Goal: Task Accomplishment & Management: Use online tool/utility

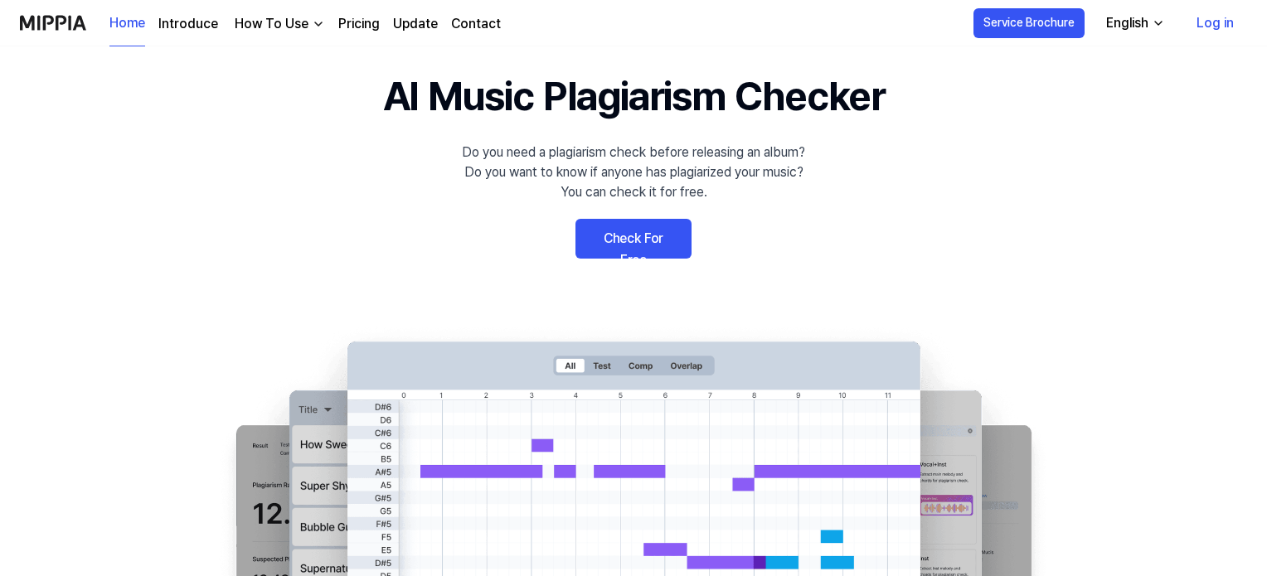
scroll to position [56, 0]
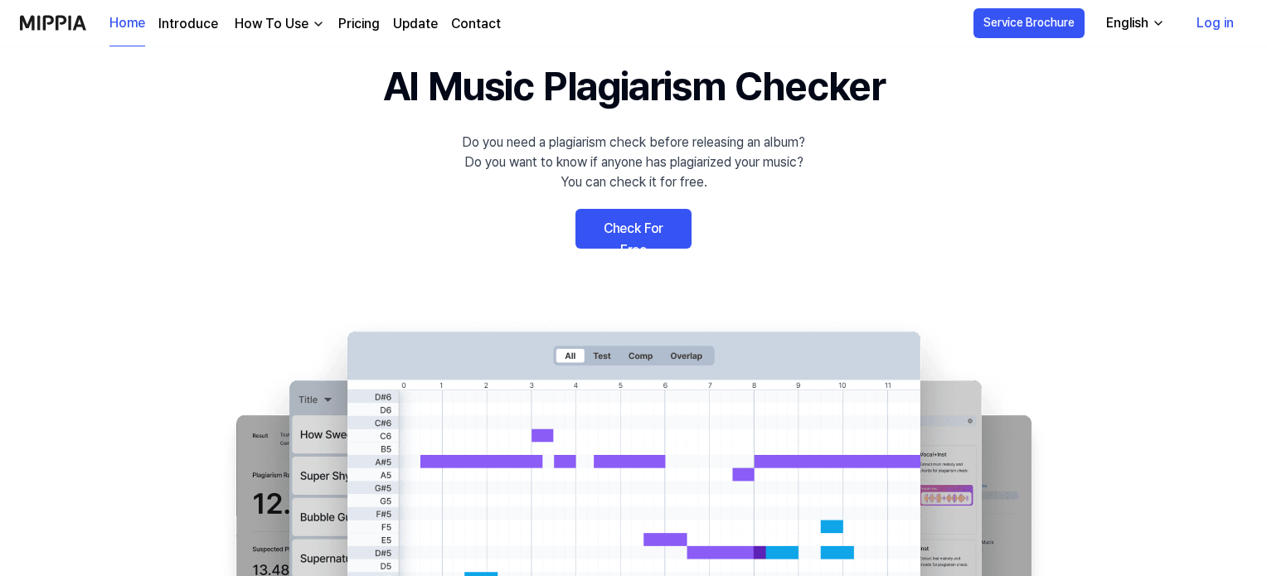
click at [623, 216] on link "Check For Free" at bounding box center [634, 229] width 116 height 40
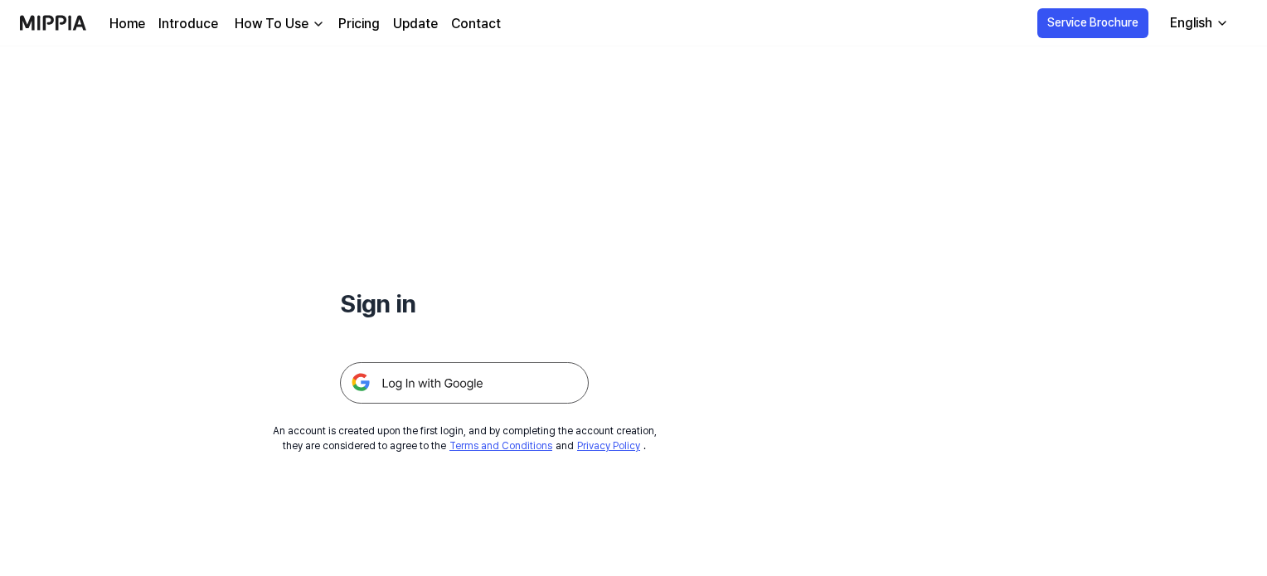
click at [475, 386] on img at bounding box center [464, 382] width 249 height 41
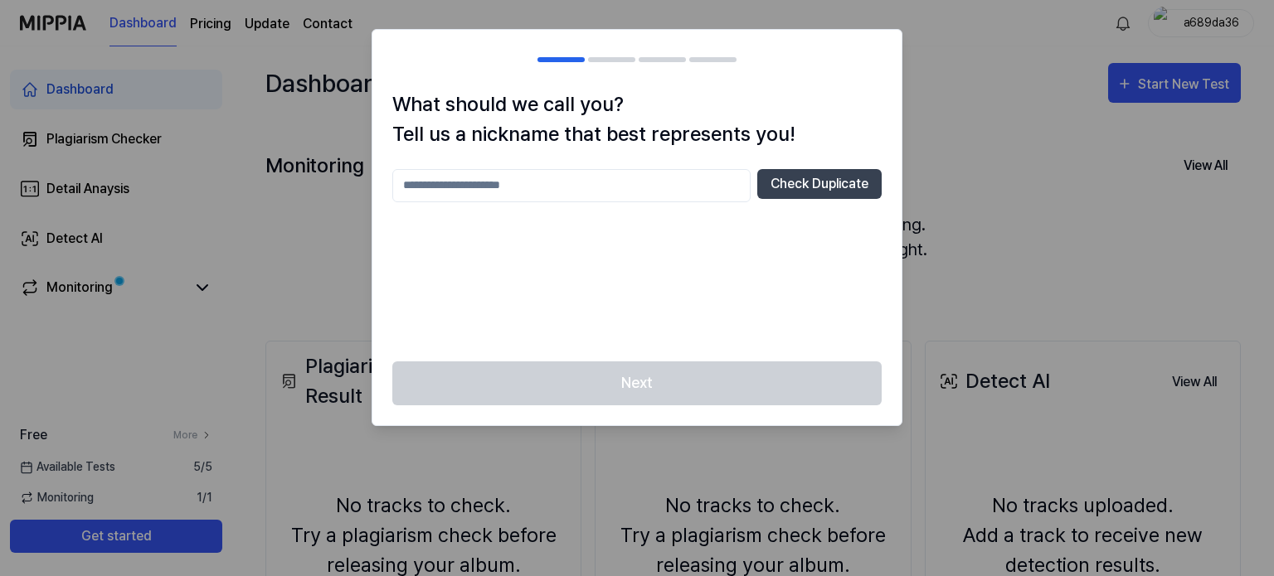
click at [460, 185] on input "text" at bounding box center [571, 185] width 358 height 33
type input "*******"
click at [803, 186] on button "Check Duplicate" at bounding box center [819, 184] width 124 height 30
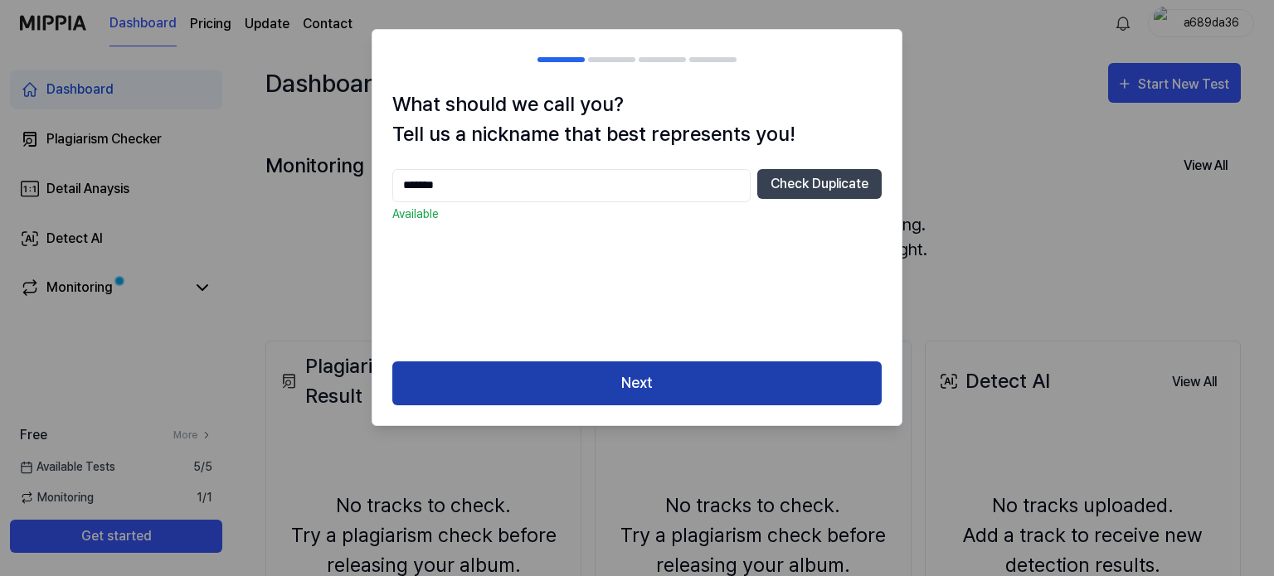
click at [669, 377] on button "Next" at bounding box center [636, 384] width 489 height 44
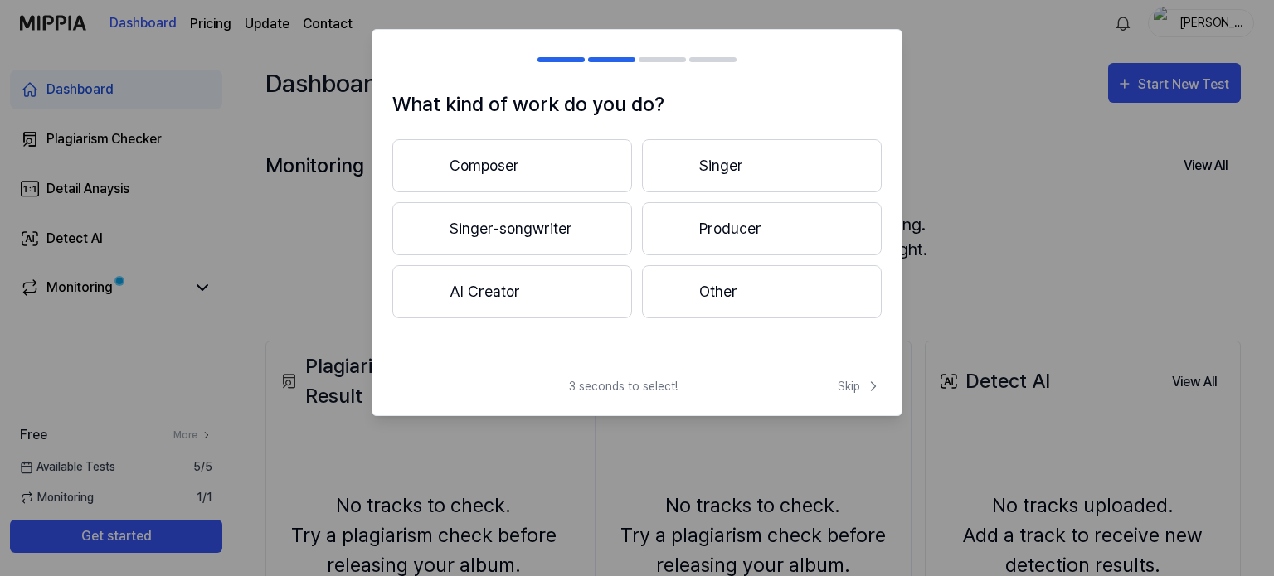
click at [537, 181] on button "Composer" at bounding box center [512, 165] width 240 height 53
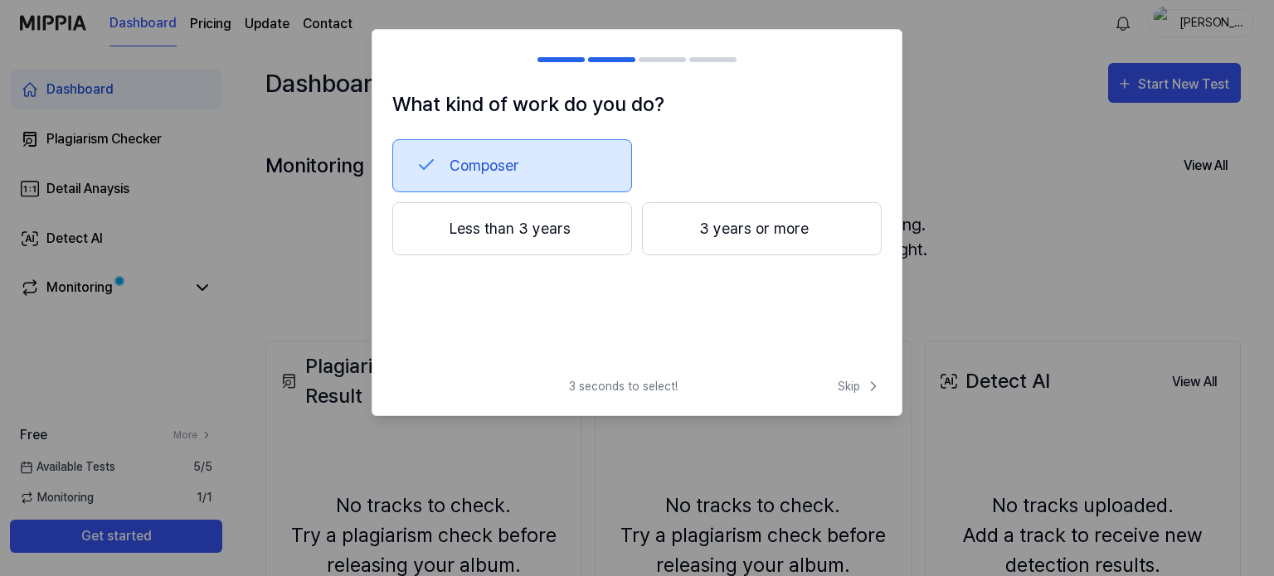
click at [685, 226] on div at bounding box center [676, 228] width 20 height 20
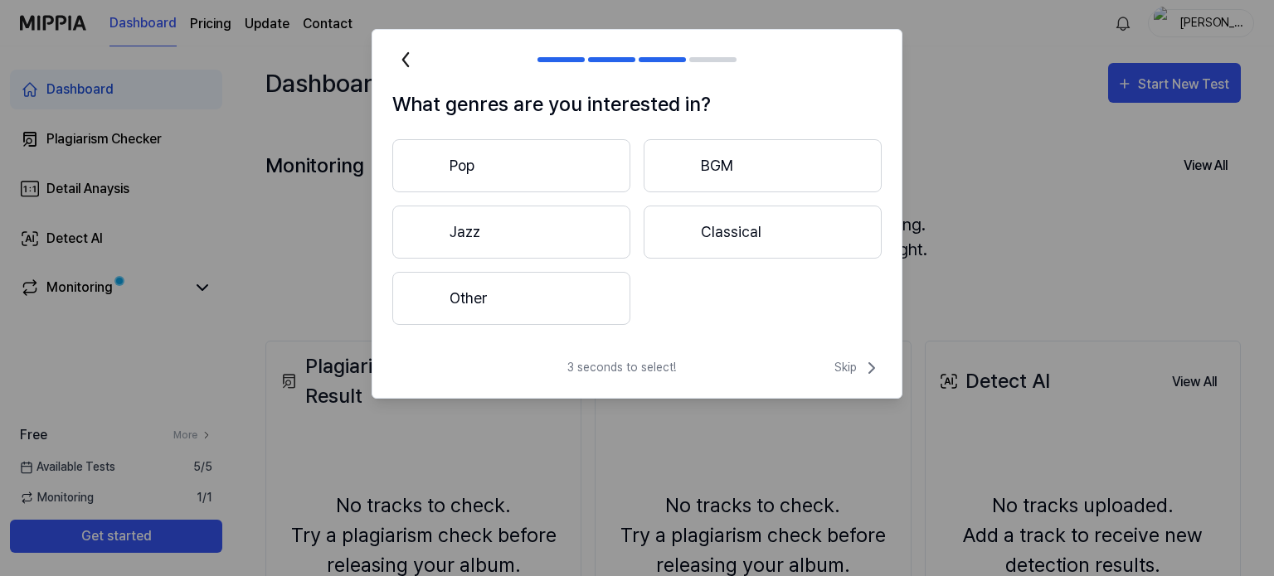
click at [521, 162] on button "Pop" at bounding box center [511, 165] width 238 height 53
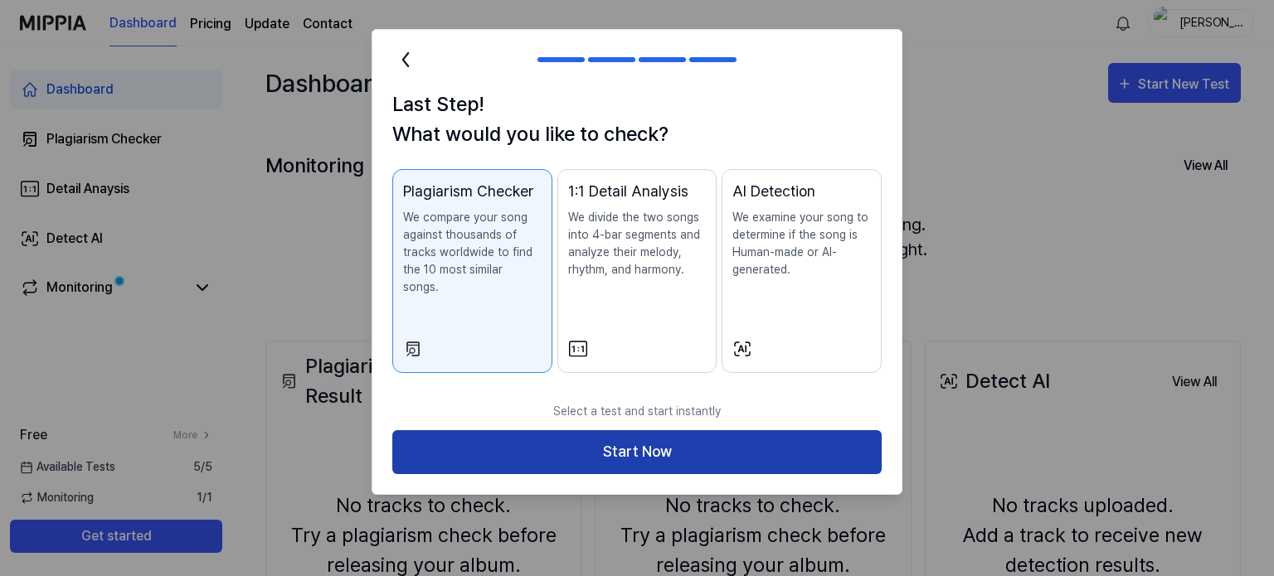
click at [554, 437] on button "Start Now" at bounding box center [636, 452] width 489 height 44
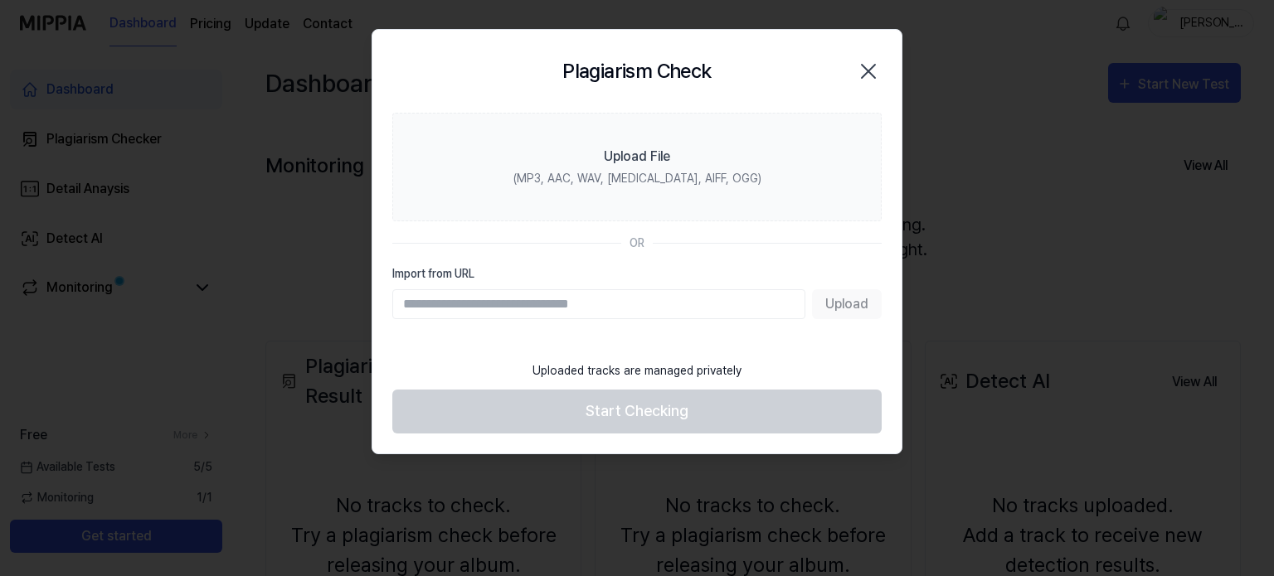
paste input "**********"
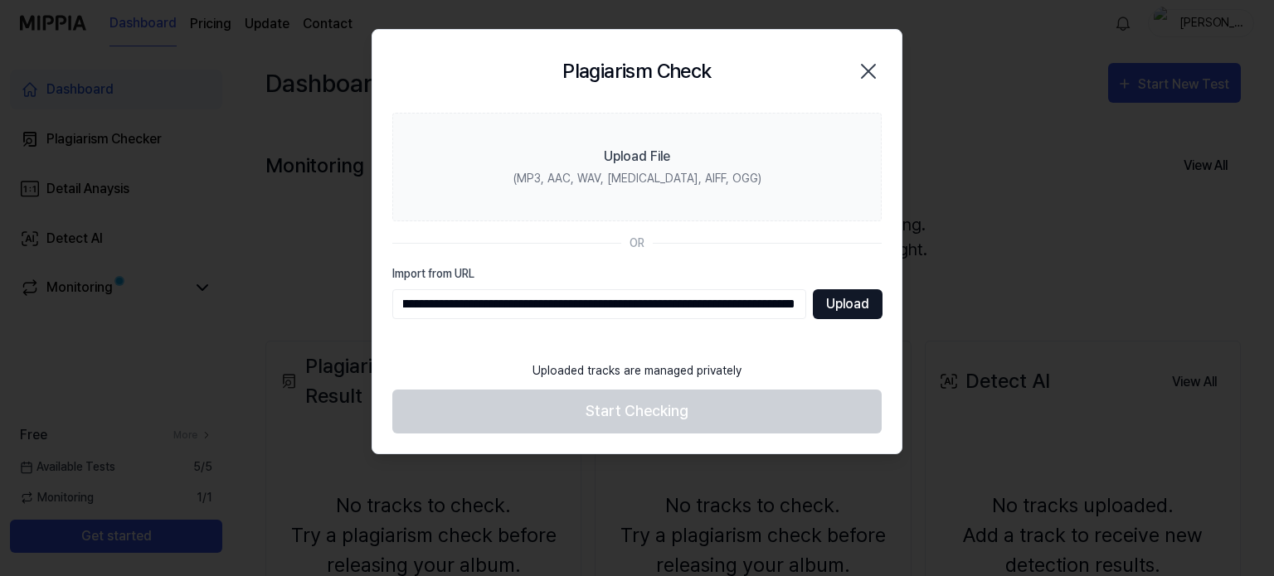
type input "**********"
click at [817, 314] on button "Upload" at bounding box center [848, 304] width 70 height 30
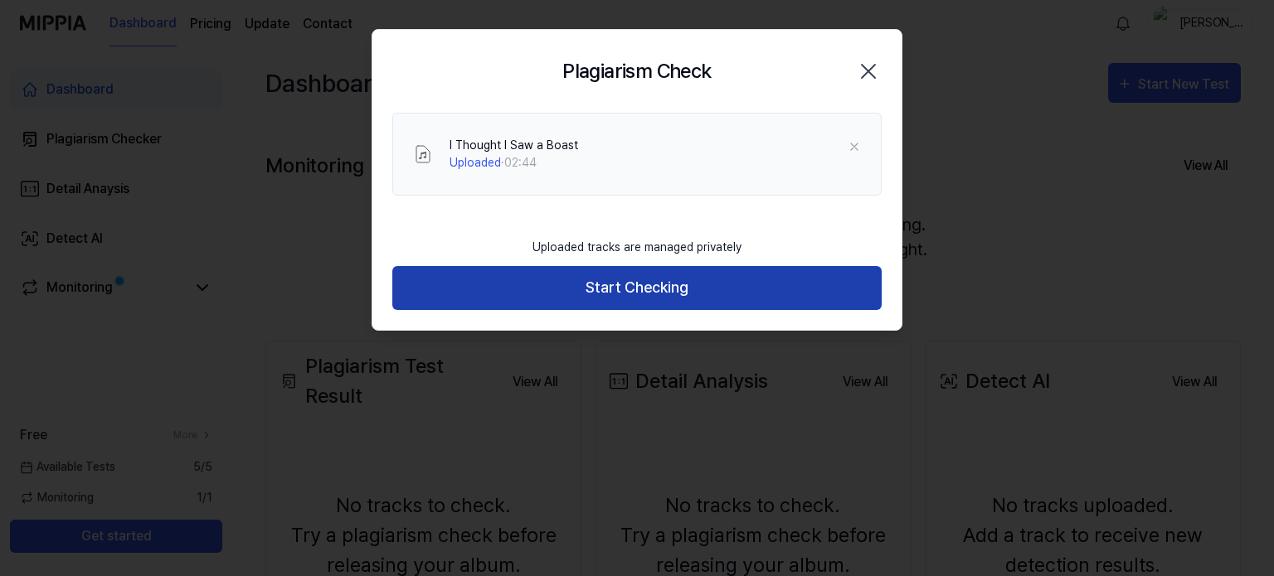
click at [693, 281] on button "Start Checking" at bounding box center [636, 288] width 489 height 44
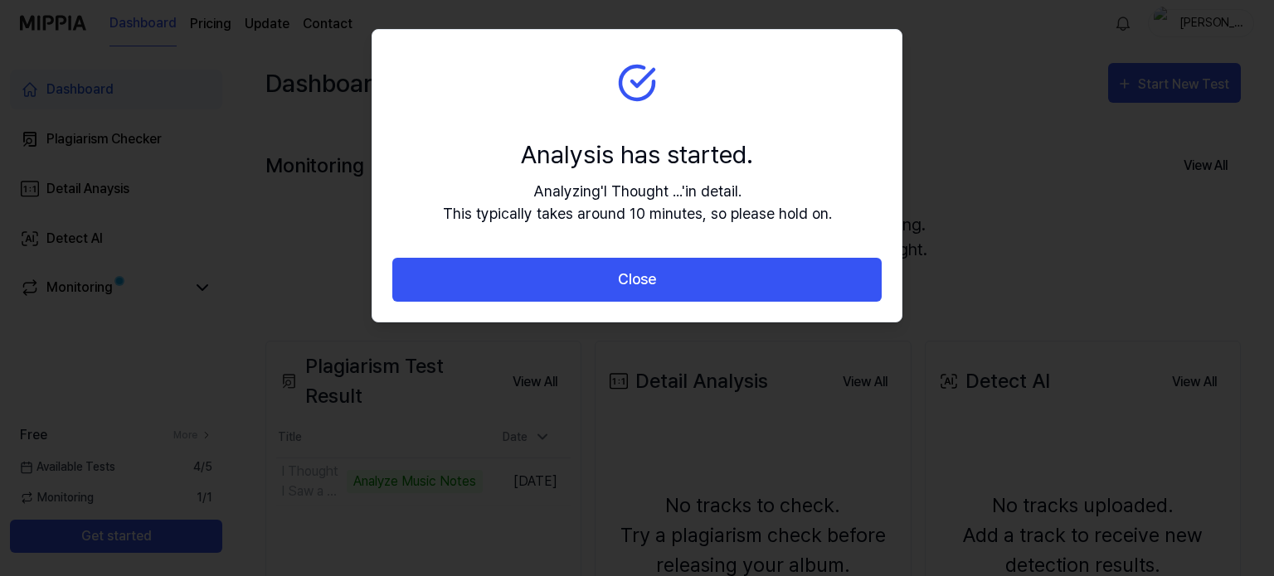
click at [693, 281] on button "Close" at bounding box center [636, 280] width 489 height 44
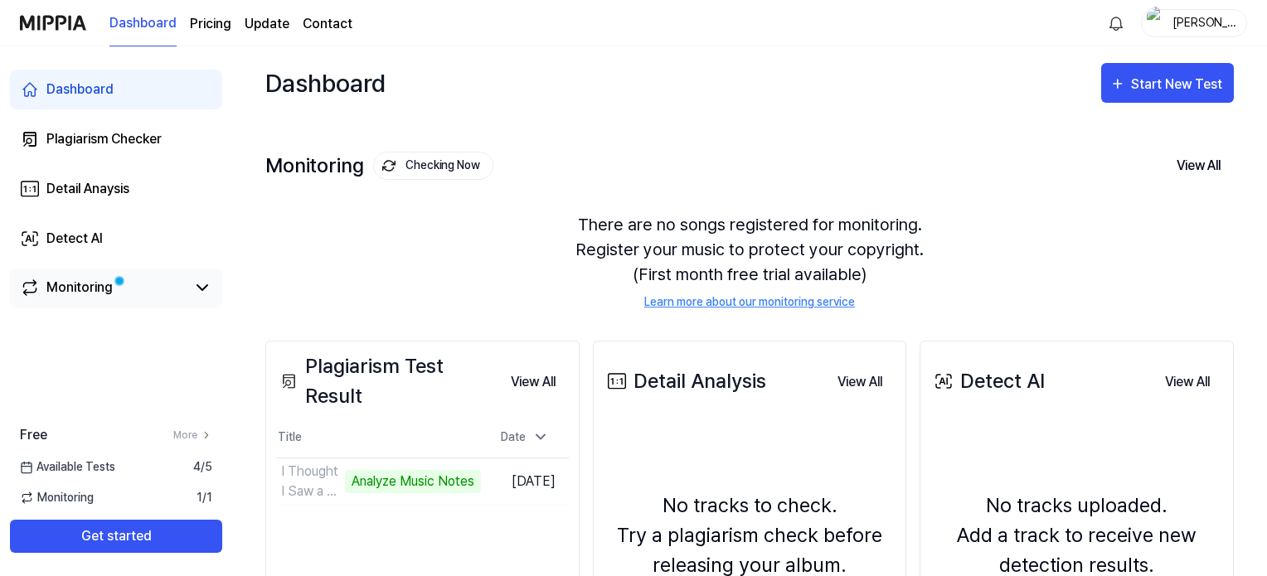
click at [116, 295] on link "Monitoring" at bounding box center [103, 288] width 166 height 20
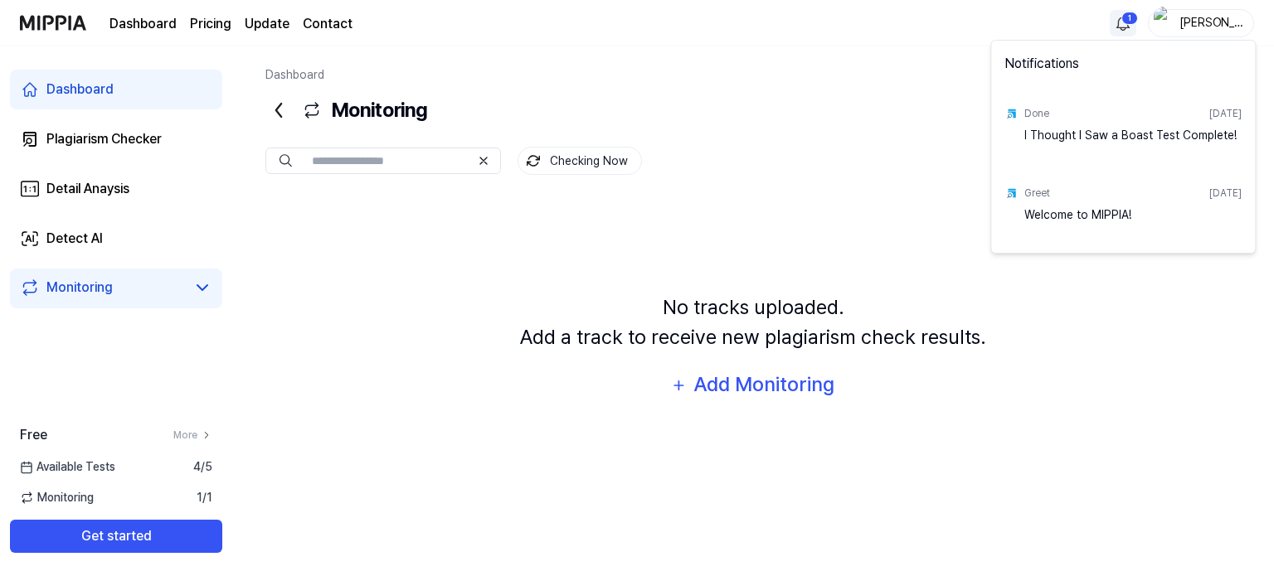
click at [1127, 29] on html "Dashboard Pricing Update Contact 1 [PERSON_NAME] Plagiarism Checker Detail Anay…" at bounding box center [637, 288] width 1274 height 576
click at [1095, 129] on div "I Thought I Saw a Boast Test Complete!" at bounding box center [1132, 143] width 217 height 33
click at [1048, 140] on div "I Thought I Saw a Boast Test Complete!" at bounding box center [1132, 143] width 217 height 33
click at [760, 230] on html "Dashboard Pricing Update Contact [PERSON_NAME] Plagiarism Checker Detail Anaysi…" at bounding box center [637, 288] width 1274 height 576
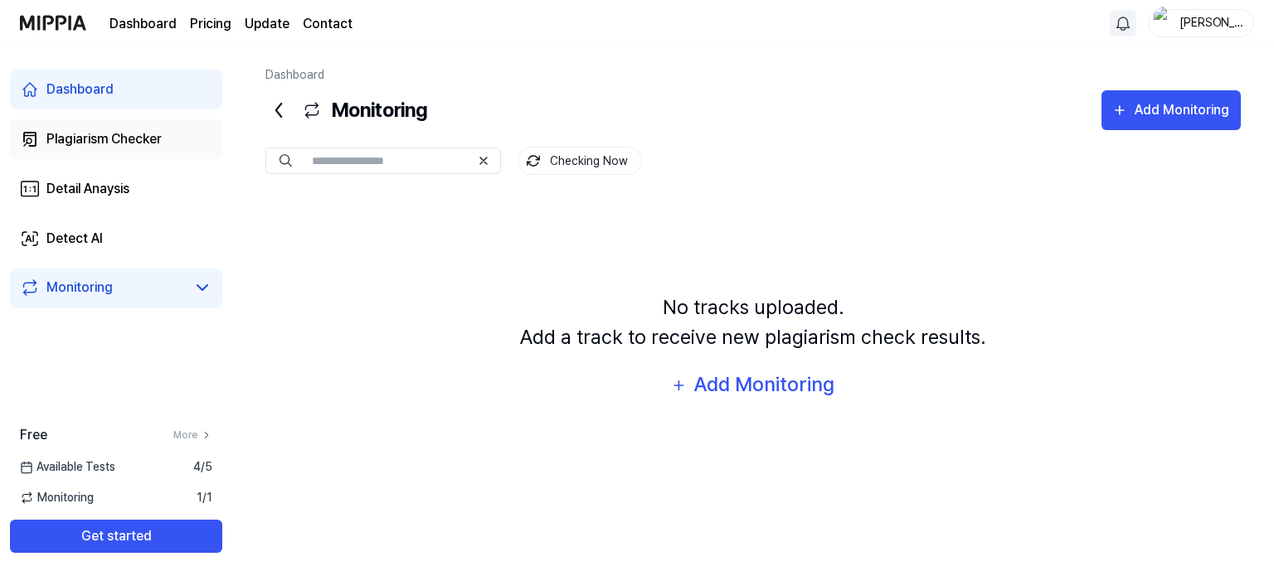
click at [113, 143] on div "Plagiarism Checker" at bounding box center [103, 139] width 115 height 20
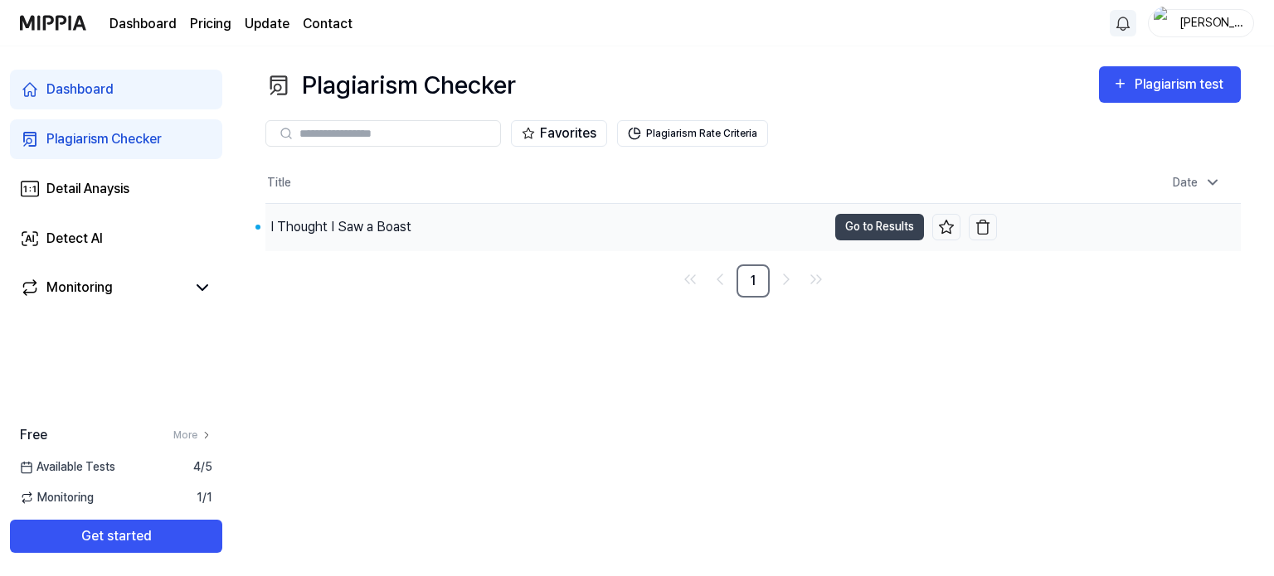
click at [362, 227] on div "I Thought I Saw a Boast" at bounding box center [340, 227] width 141 height 20
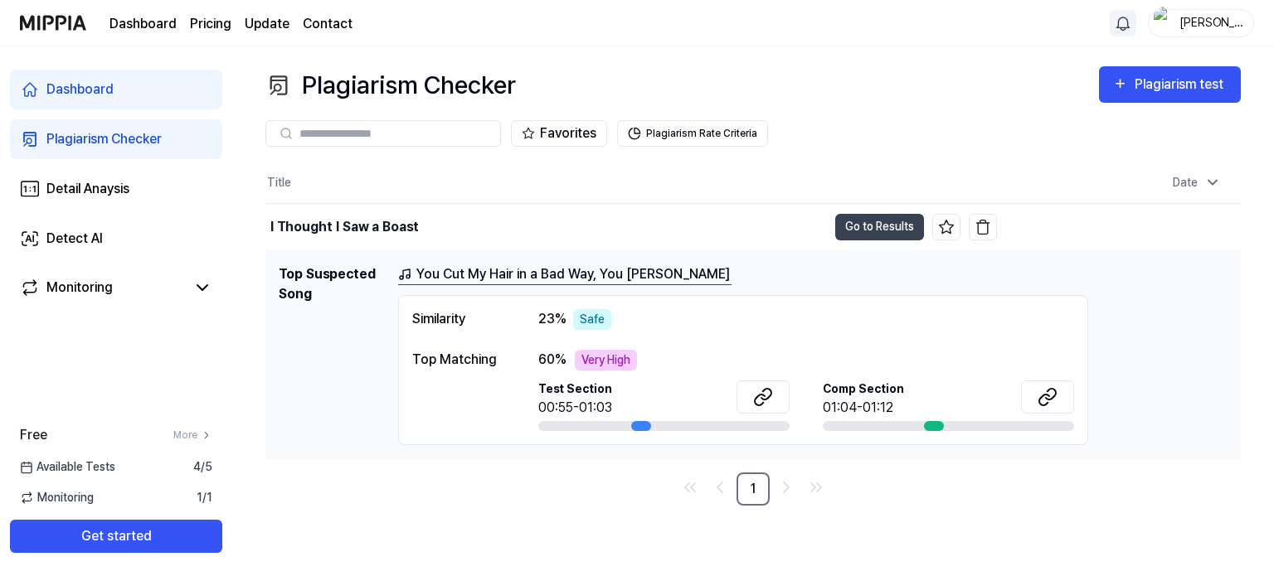
click at [398, 302] on div "Similarity 23 % Safe Top Matching 60 % Very High Test Section 00:55-01:03 Comp …" at bounding box center [743, 370] width 690 height 150
